Goal: Task Accomplishment & Management: Manage account settings

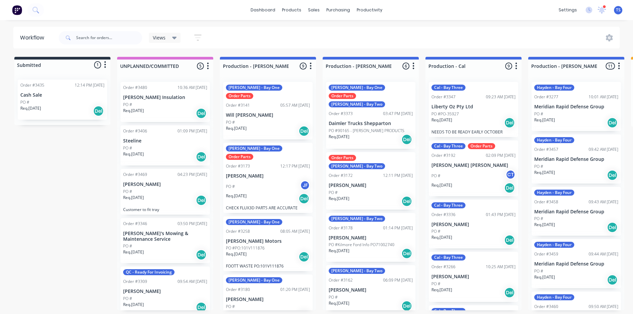
click at [362, 235] on p "[PERSON_NAME]" at bounding box center [371, 238] width 84 height 6
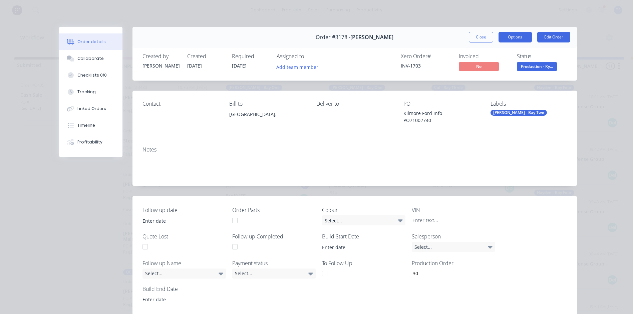
click at [515, 36] on button "Options" at bounding box center [515, 37] width 33 height 11
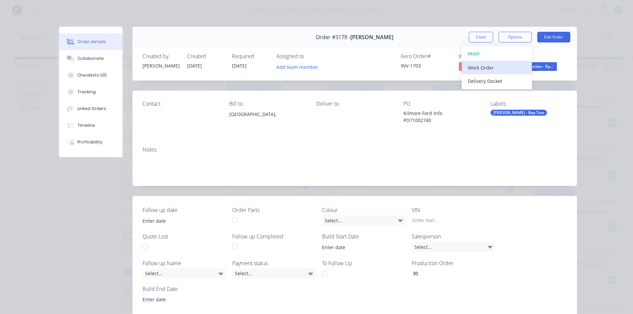
click at [500, 70] on div "Work Order" at bounding box center [497, 68] width 58 height 10
click at [496, 83] on div "Standard" at bounding box center [497, 81] width 58 height 10
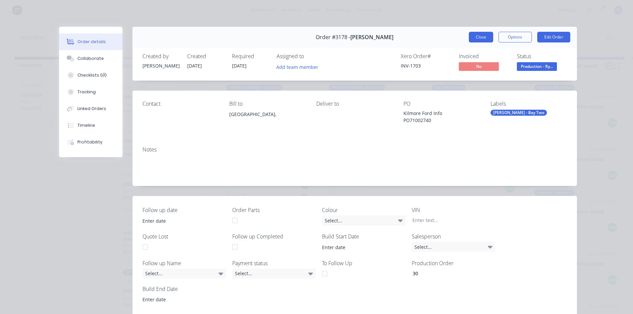
click at [469, 36] on button "Close" at bounding box center [481, 37] width 24 height 11
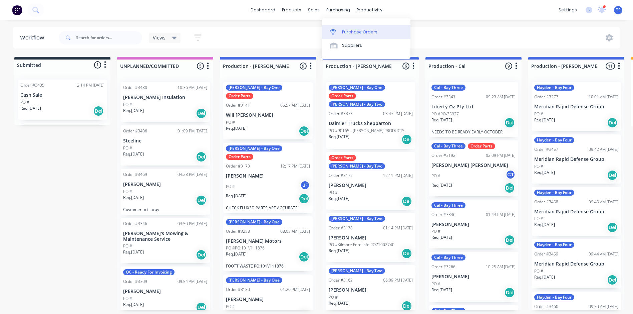
click at [343, 32] on div "Purchase Orders" at bounding box center [359, 32] width 35 height 6
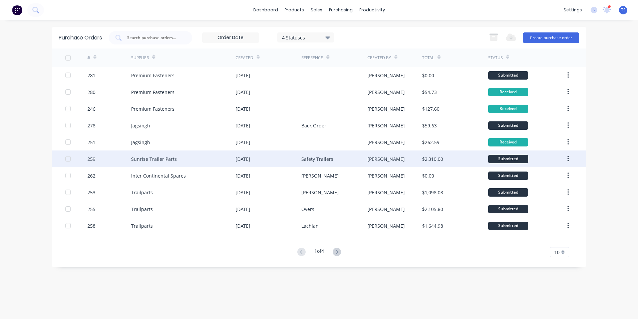
click at [179, 160] on div "Sunrise Trailer Parts" at bounding box center [183, 158] width 105 height 17
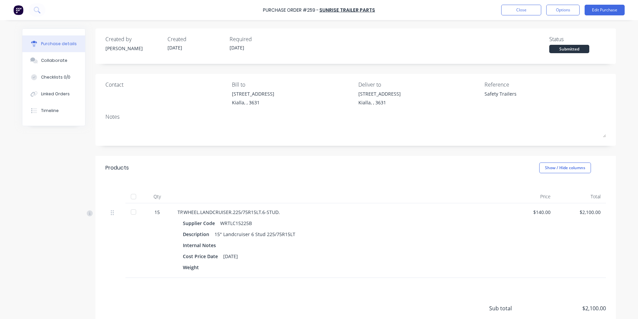
click at [131, 211] on div at bounding box center [133, 211] width 13 height 13
type textarea "x"
click at [516, 12] on button "Close" at bounding box center [522, 10] width 40 height 11
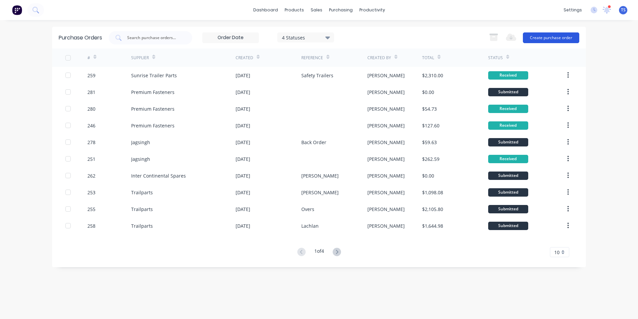
click at [568, 36] on button "Create purchase order" at bounding box center [551, 37] width 56 height 11
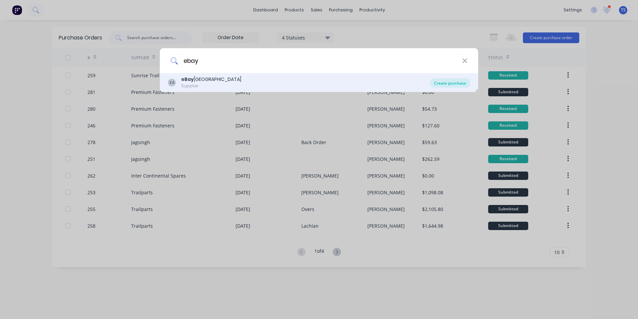
type input "ebay"
click at [451, 83] on div "Create purchase" at bounding box center [450, 82] width 40 height 9
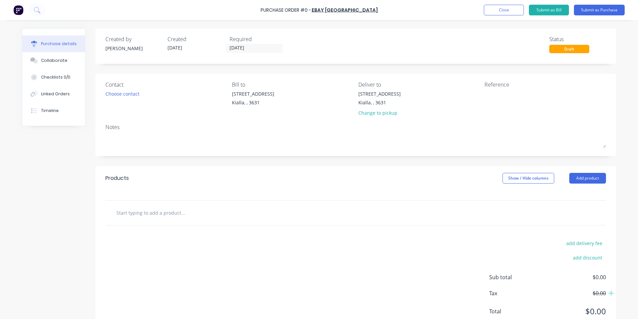
click at [144, 213] on input "text" at bounding box center [183, 212] width 134 height 13
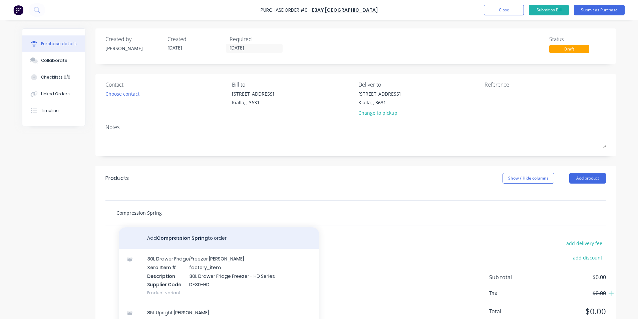
type input "Compression Spring"
click at [180, 236] on button "Add Compression Spring to order" at bounding box center [219, 237] width 200 height 21
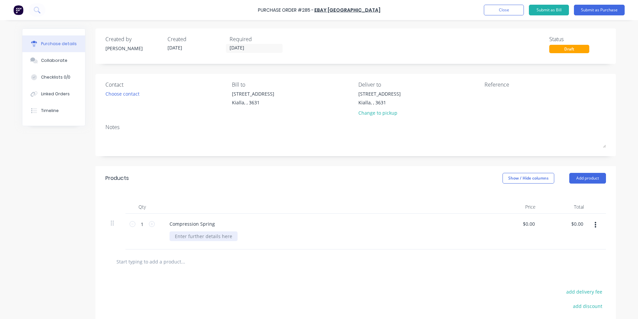
click at [180, 236] on div at bounding box center [204, 236] width 68 height 10
click at [139, 224] on input "1" at bounding box center [142, 224] width 13 height 10
type input "10"
click at [531, 223] on input "0.00" at bounding box center [530, 224] width 13 height 10
type input "0"
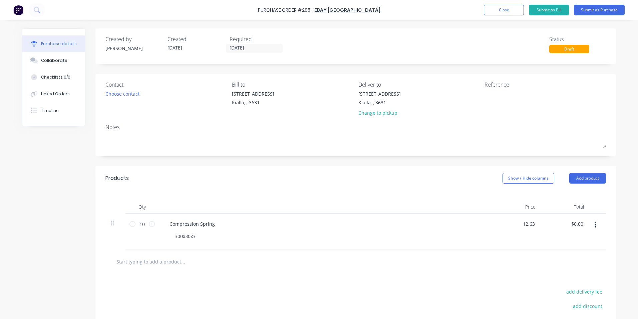
type input "$12.63"
type input "$126.30"
click at [478, 236] on div "300x30x3" at bounding box center [329, 236] width 318 height 10
click at [485, 91] on div at bounding box center [526, 98] width 83 height 17
click at [485, 93] on textarea at bounding box center [526, 97] width 83 height 15
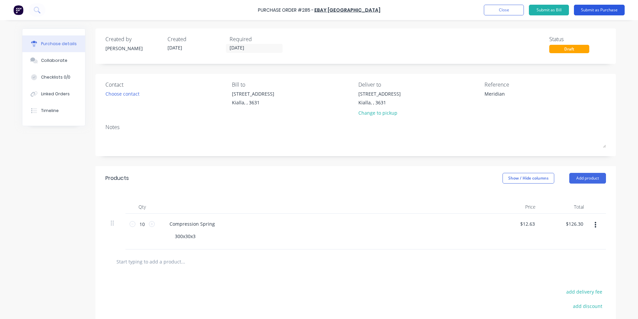
type textarea "Meridian"
type textarea "x"
type textarea "Meridian"
click at [594, 8] on button "Submit as Purchase" at bounding box center [599, 10] width 51 height 11
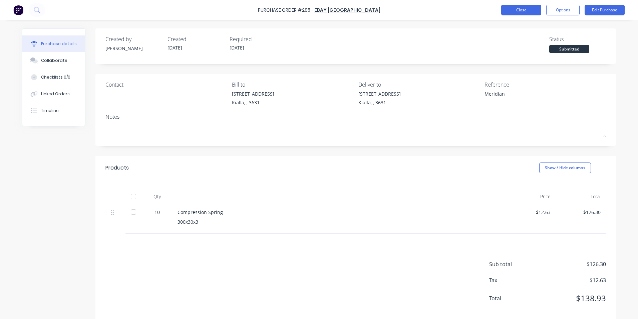
click at [530, 11] on button "Close" at bounding box center [522, 10] width 40 height 11
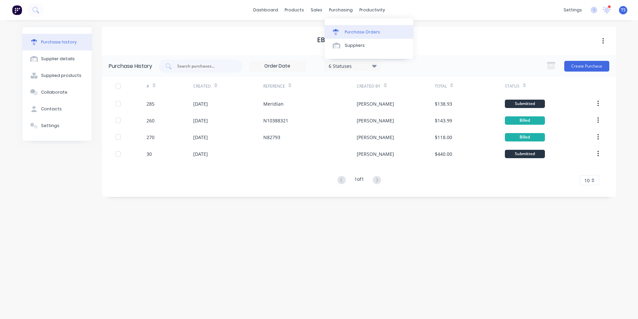
click at [347, 33] on div "Purchase Orders" at bounding box center [362, 32] width 35 height 6
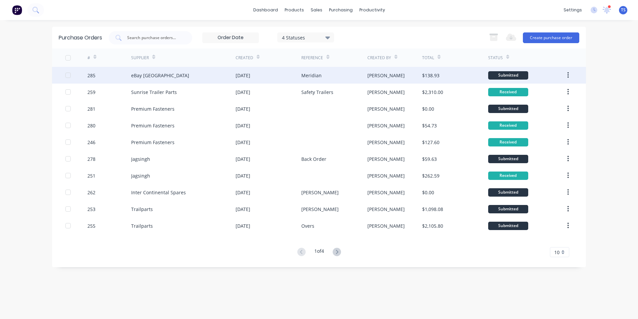
click at [138, 75] on div "eBay [GEOGRAPHIC_DATA]" at bounding box center [160, 75] width 58 height 7
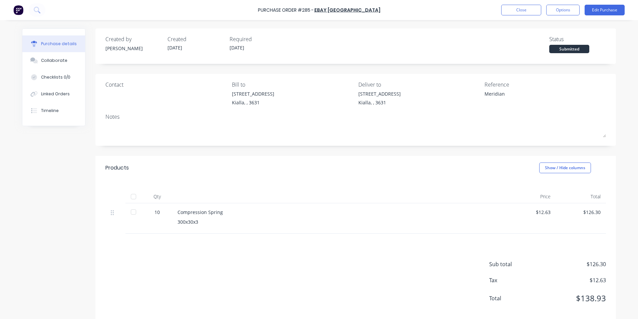
scroll to position [10, 0]
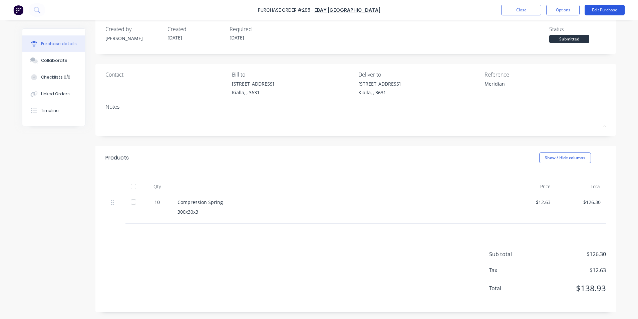
click at [597, 9] on button "Edit Purchase" at bounding box center [605, 10] width 40 height 11
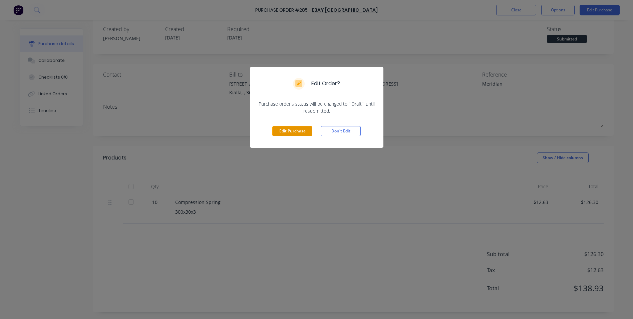
click at [293, 131] on button "Edit Purchase" at bounding box center [292, 131] width 40 height 10
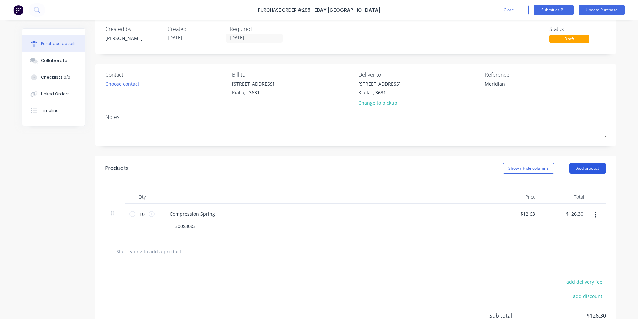
click at [579, 167] on button "Add product" at bounding box center [588, 168] width 37 height 11
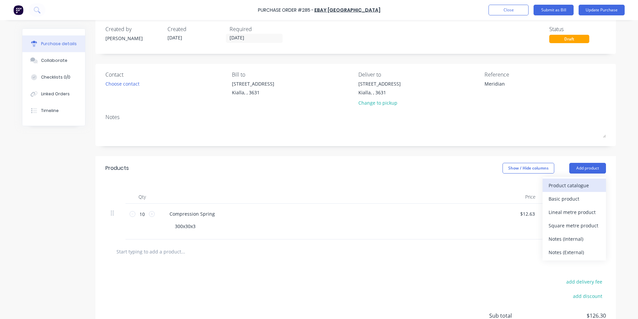
click at [560, 185] on div "Product catalogue" at bounding box center [574, 185] width 51 height 10
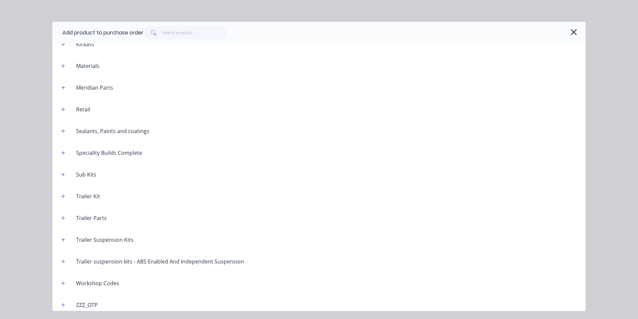
scroll to position [287, 0]
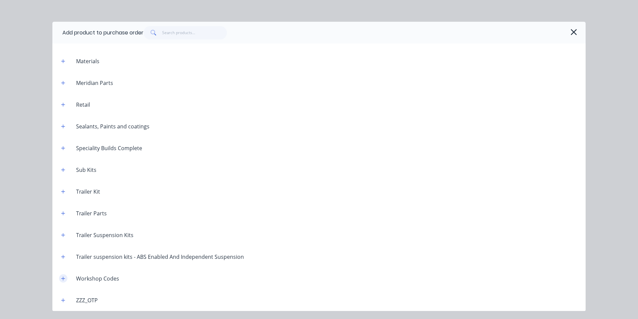
click at [62, 278] on icon "button" at bounding box center [63, 278] width 4 height 4
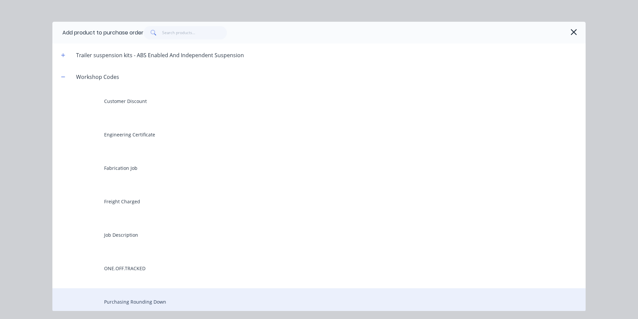
scroll to position [521, 0]
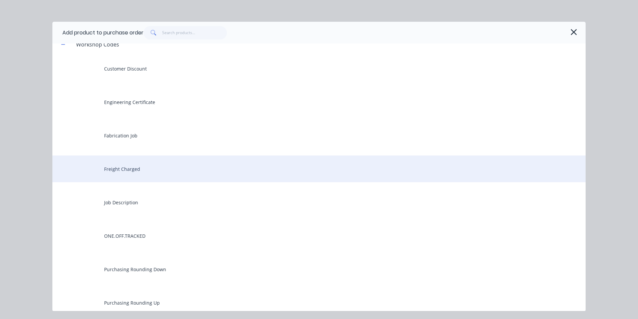
click at [119, 167] on div "Freight Charged" at bounding box center [319, 168] width 534 height 27
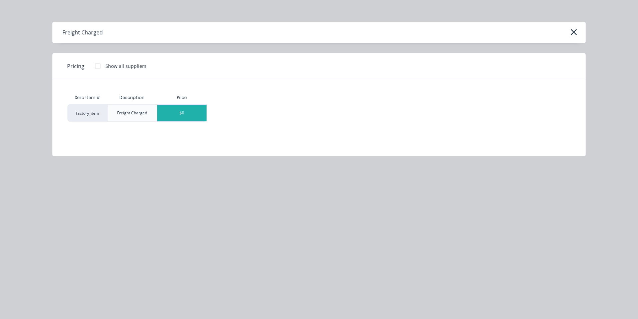
click at [190, 113] on div "$0" at bounding box center [181, 113] width 49 height 17
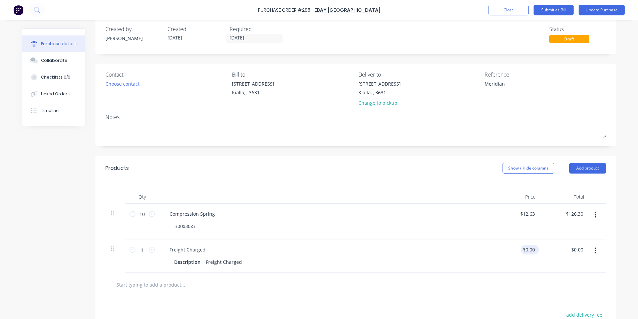
type textarea "x"
drag, startPoint x: 533, startPoint y: 249, endPoint x: 516, endPoint y: 249, distance: 17.0
click at [516, 249] on div "0.00 0.00" at bounding box center [517, 255] width 48 height 33
type input "5.99"
type textarea "x"
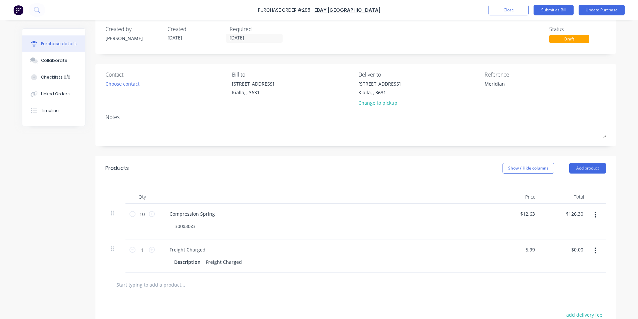
type input "$5.99"
click at [482, 242] on div "Freight Charged Description Freight Charged" at bounding box center [326, 255] width 334 height 33
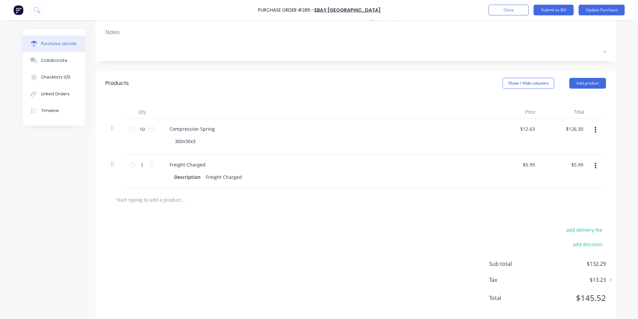
scroll to position [105, 0]
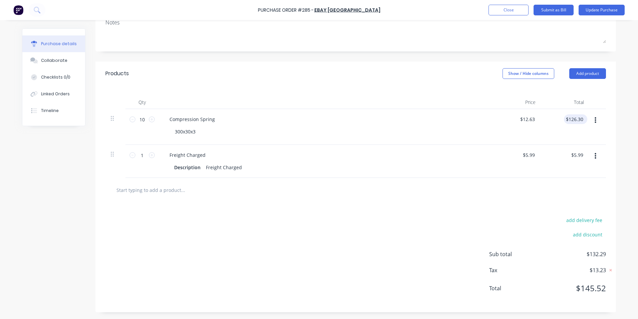
click at [583, 117] on div "$126.30 $126.30" at bounding box center [575, 119] width 23 height 10
type textarea "x"
click at [581, 119] on input "126.30" at bounding box center [574, 119] width 21 height 10
type input "116.47"
type textarea "x"
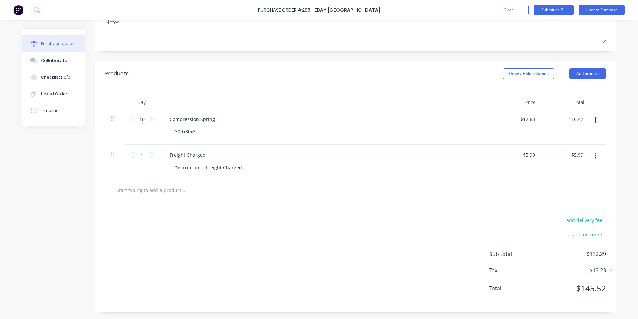
type input "$11.647"
type input "$116.47"
click at [458, 145] on div "Freight Charged Description Freight Charged" at bounding box center [326, 161] width 334 height 33
type textarea "x"
click at [581, 119] on input "116.47" at bounding box center [576, 119] width 18 height 10
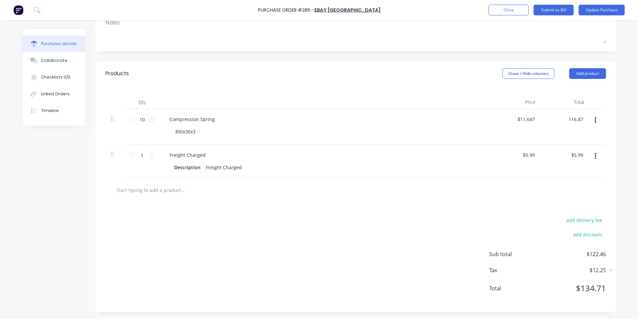
type input "116.87"
type textarea "x"
type input "$11.687"
type input "$116.87"
click at [374, 209] on div "add delivery fee add discount Sub total $122.46 Tax $12.25 Total $134.71" at bounding box center [355, 257] width 521 height 110
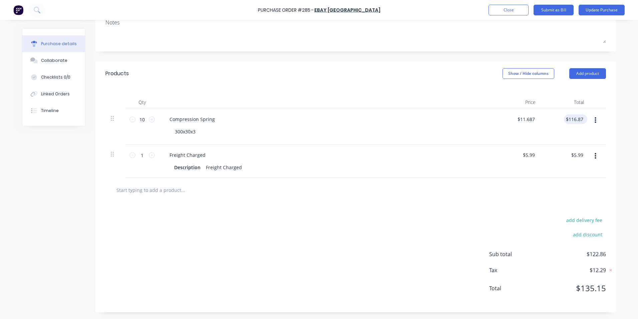
type textarea "x"
click at [582, 118] on input "116.87" at bounding box center [574, 119] width 21 height 10
type input "116.95"
type textarea "x"
type input "$11.695"
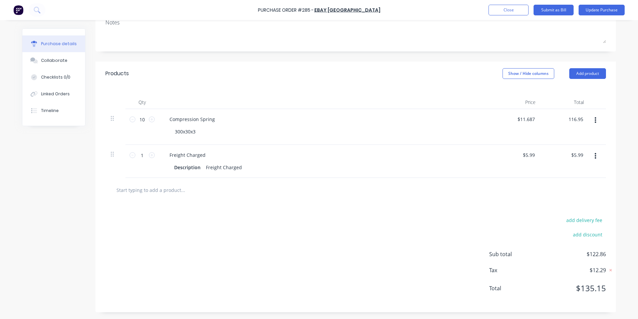
type input "$116.95"
click at [370, 214] on div "add delivery fee add discount Sub total $122.94 Tax $12.30 Total $135.24" at bounding box center [355, 257] width 521 height 110
click at [583, 118] on div "$116.95 $116.95" at bounding box center [575, 119] width 23 height 10
type textarea "x"
click at [581, 119] on input "116.95" at bounding box center [576, 119] width 18 height 10
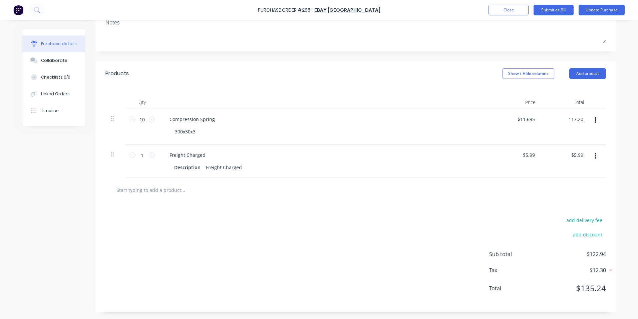
type input "117.20"
type textarea "x"
type input "$11.72"
type input "$117.20"
click at [366, 248] on div "add delivery fee add discount Sub total $122.94 Tax $12.30 Total $135.24" at bounding box center [355, 257] width 521 height 110
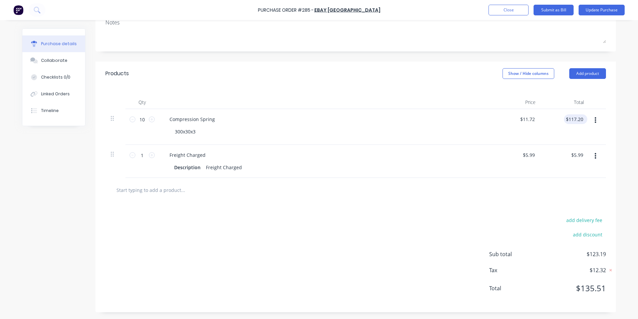
type textarea "x"
click at [581, 119] on input "117.20" at bounding box center [576, 119] width 18 height 10
type input "117.38"
type textarea "x"
type input "$11.738"
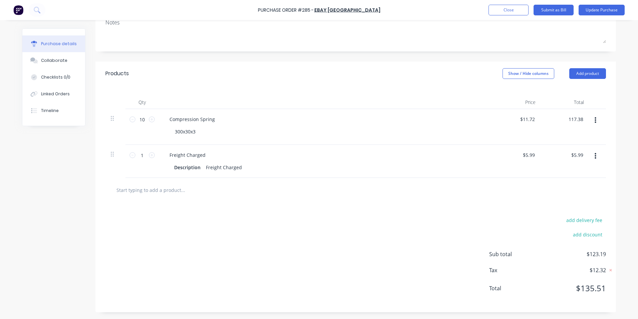
type input "$117.38"
click at [362, 220] on div "add delivery fee add discount Sub total $123.37 Tax $12.34 Total $135.71" at bounding box center [355, 257] width 521 height 110
type textarea "x"
click at [581, 120] on input "117.38" at bounding box center [574, 119] width 21 height 10
type input "117.36"
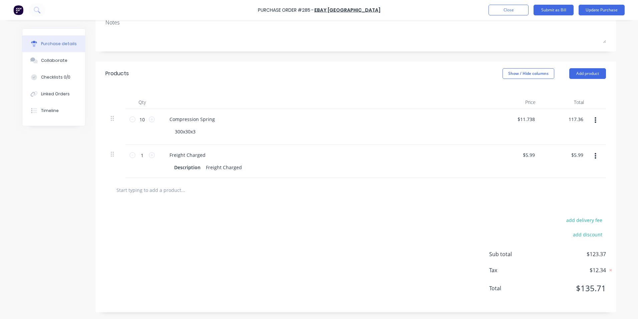
type textarea "x"
type input "$11.736"
type input "$117.36"
click at [395, 217] on div "add delivery fee add discount Sub total $123.37 Tax $12.34 Total $135.71" at bounding box center [355, 257] width 521 height 110
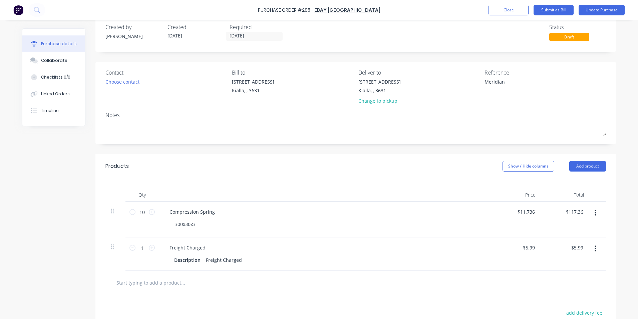
scroll to position [0, 0]
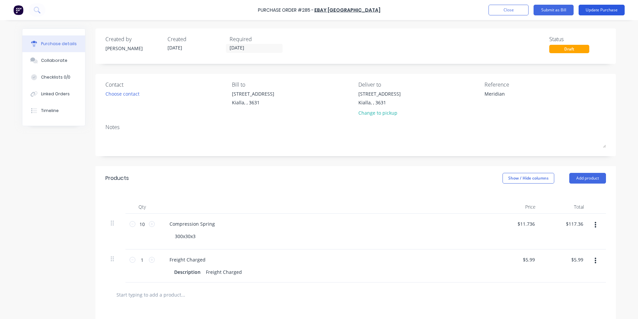
click at [616, 10] on button "Update Purchase" at bounding box center [602, 10] width 46 height 11
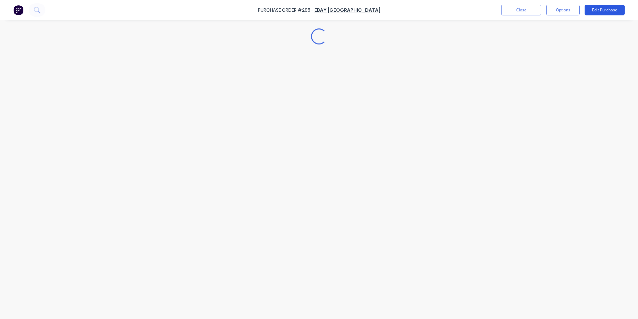
type textarea "x"
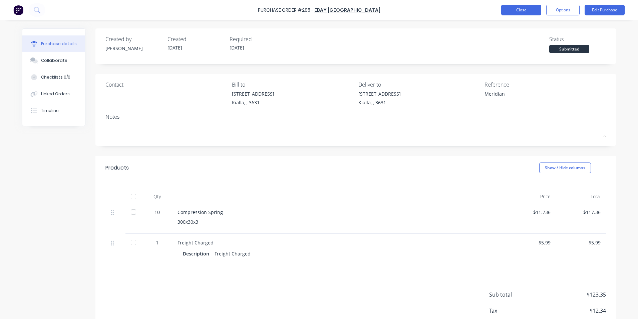
click at [526, 9] on button "Close" at bounding box center [522, 10] width 40 height 11
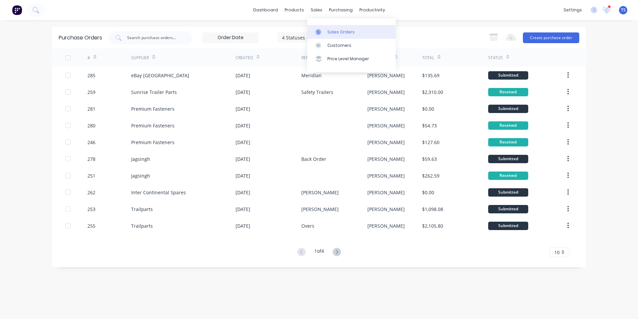
click at [335, 32] on div "Sales Orders" at bounding box center [341, 32] width 27 height 6
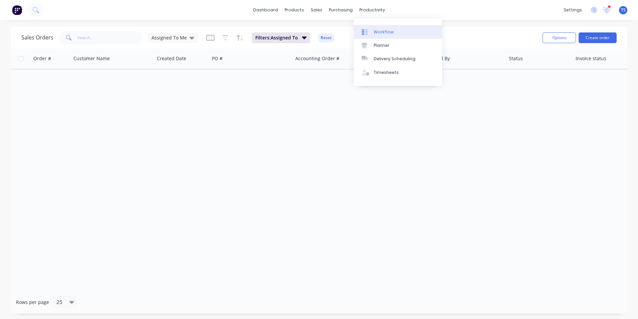
click at [383, 31] on div "Workflow" at bounding box center [384, 32] width 20 height 6
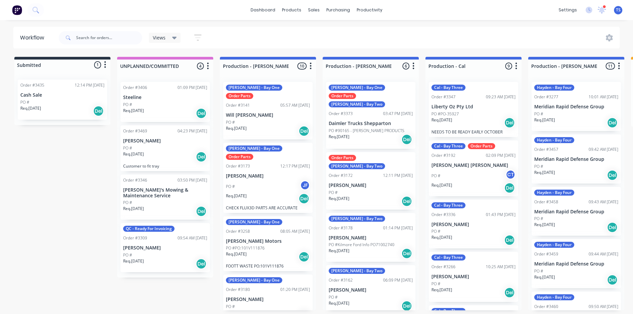
click at [349, 235] on p "[PERSON_NAME]" at bounding box center [371, 238] width 84 height 6
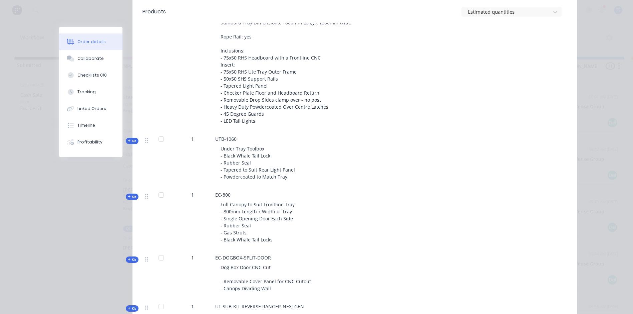
scroll to position [434, 0]
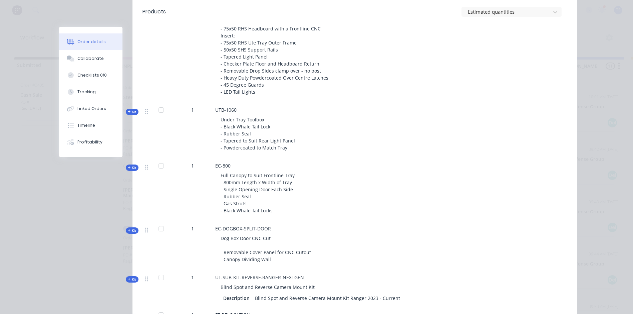
click at [128, 110] on icon "button" at bounding box center [129, 111] width 3 height 3
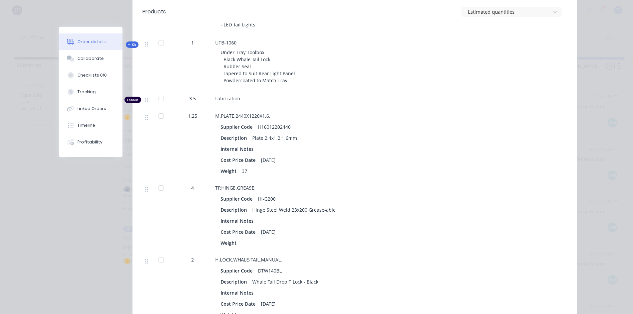
scroll to position [501, 0]
click at [128, 44] on icon "button" at bounding box center [129, 44] width 3 height 3
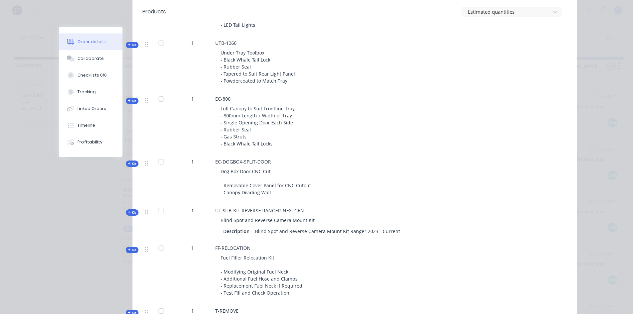
click at [128, 98] on span "Kit" at bounding box center [132, 100] width 9 height 5
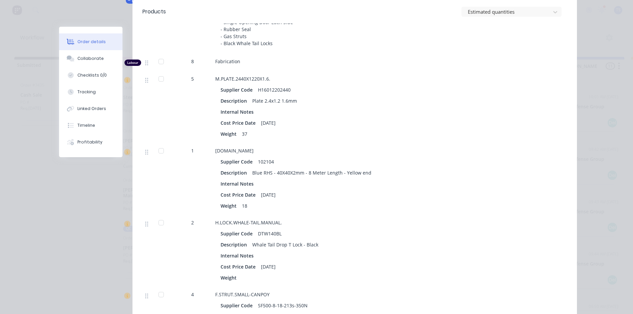
scroll to position [568, 0]
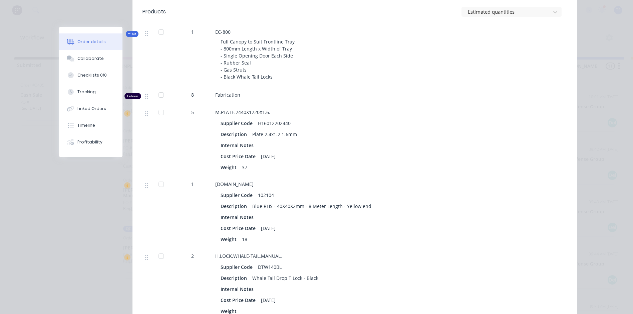
click at [128, 33] on icon "button" at bounding box center [129, 33] width 3 height 3
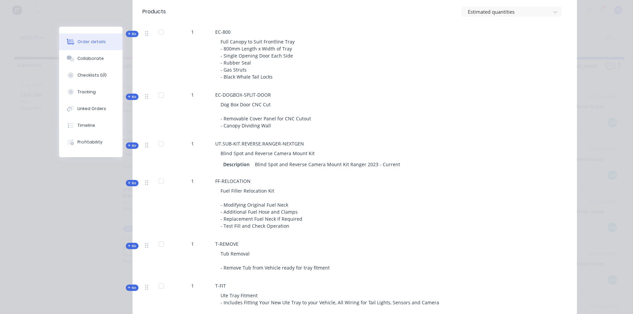
click at [128, 146] on icon "button" at bounding box center [129, 145] width 3 height 3
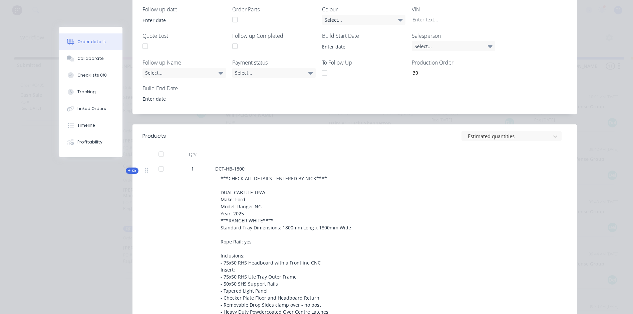
scroll to position [0, 0]
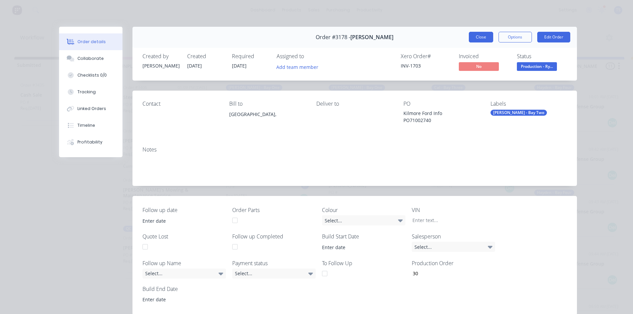
click at [478, 37] on button "Close" at bounding box center [481, 37] width 24 height 11
